Goal: Navigation & Orientation: Find specific page/section

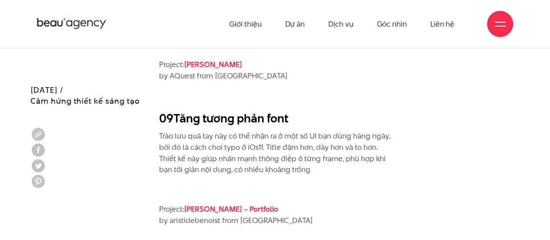
scroll to position [2449, 0]
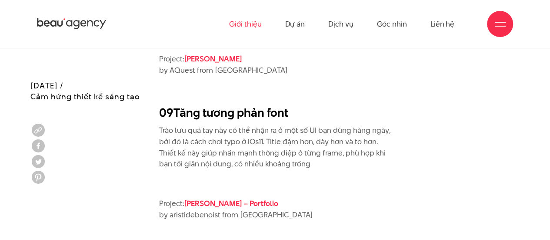
click at [247, 27] on link "Giới thiệu" at bounding box center [245, 24] width 32 height 48
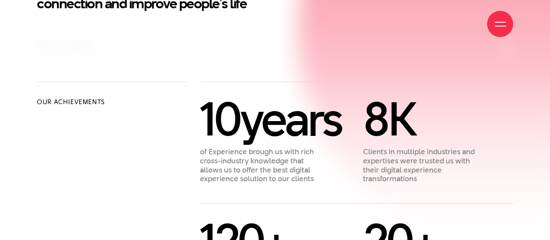
scroll to position [613, 0]
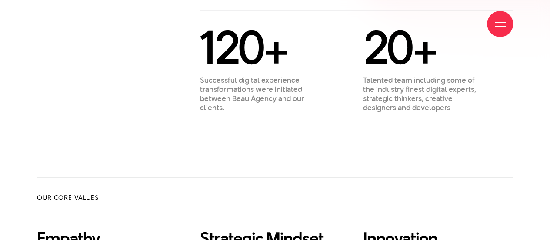
click at [198, 131] on div "Our Achievements 10 years of Experience [PERSON_NAME] us with rich cross-indust…" at bounding box center [275, 33] width 476 height 288
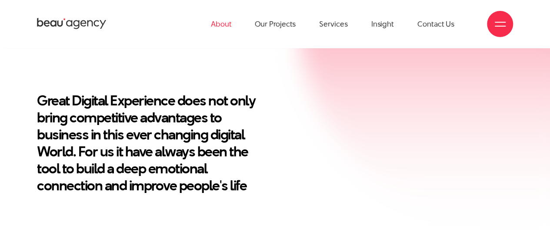
scroll to position [0, 0]
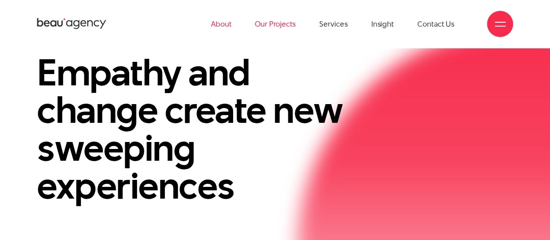
click at [266, 28] on link "Our Projects" at bounding box center [275, 24] width 41 height 48
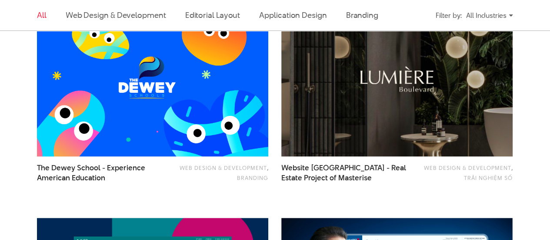
scroll to position [527, 0]
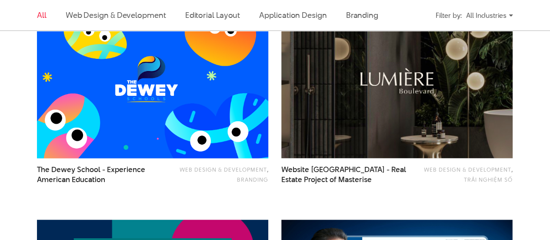
click at [175, 80] on img at bounding box center [152, 80] width 255 height 171
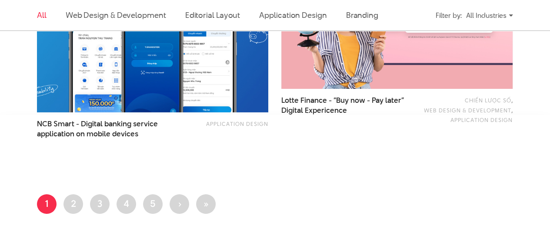
scroll to position [1457, 0]
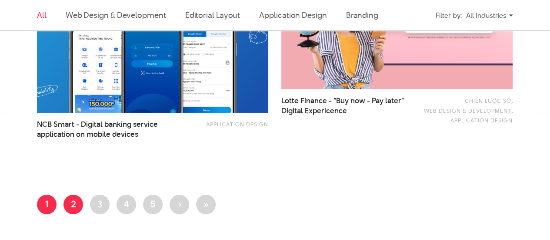
click at [71, 208] on link "Page 2" at bounding box center [74, 204] width 20 height 20
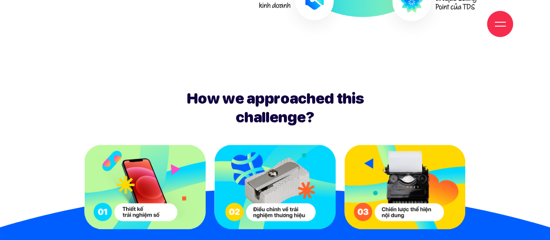
scroll to position [2075, 0]
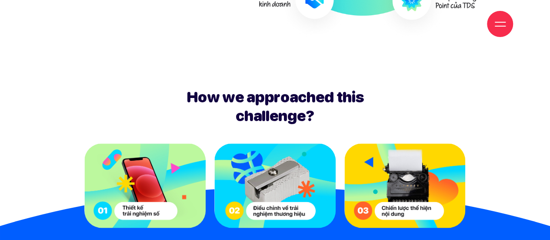
click at [158, 143] on img at bounding box center [144, 185] width 121 height 84
click at [266, 143] on img at bounding box center [275, 185] width 121 height 84
click at [417, 143] on img at bounding box center [405, 185] width 121 height 84
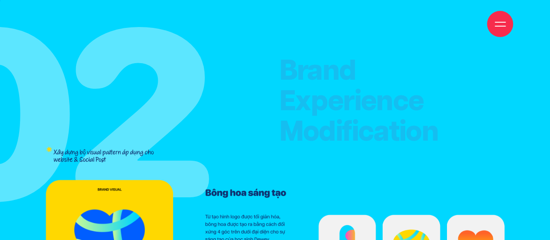
scroll to position [4904, 0]
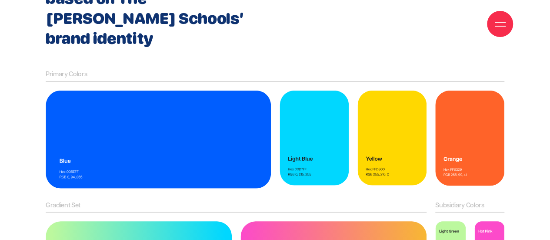
scroll to position [6091, 0]
click at [503, 29] on div at bounding box center [500, 24] width 11 height 11
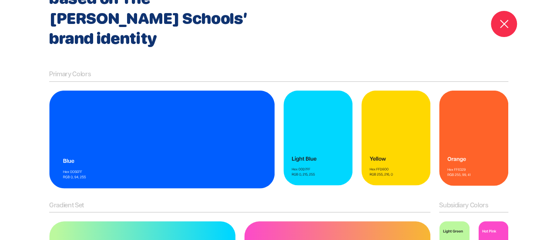
scroll to position [6093, 0]
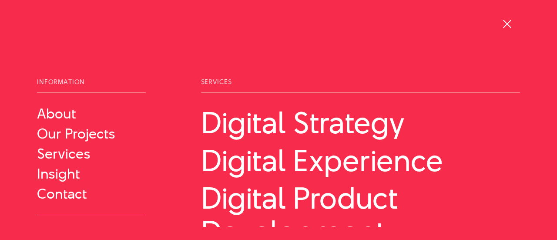
click at [509, 20] on span at bounding box center [507, 24] width 8 height 8
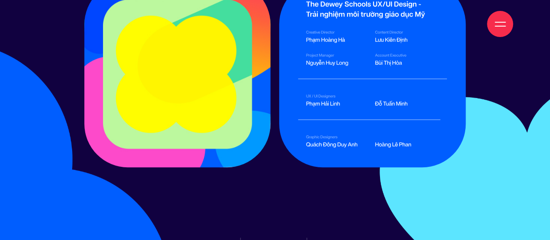
scroll to position [10177, 0]
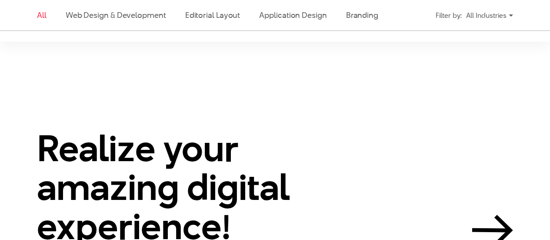
scroll to position [1673, 0]
